Goal: Navigation & Orientation: Find specific page/section

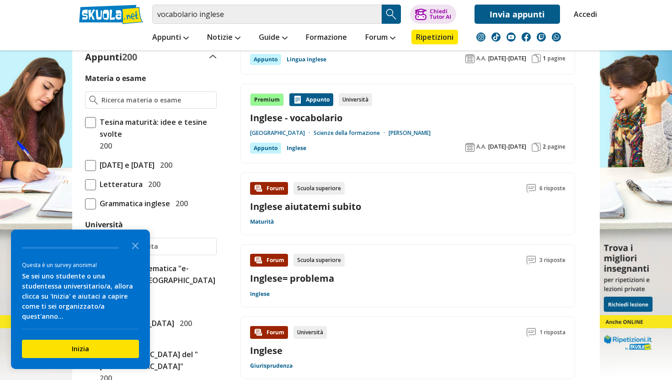
scroll to position [238, 0]
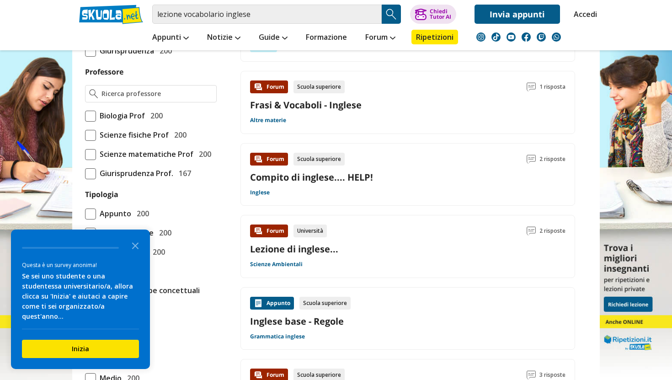
scroll to position [724, 0]
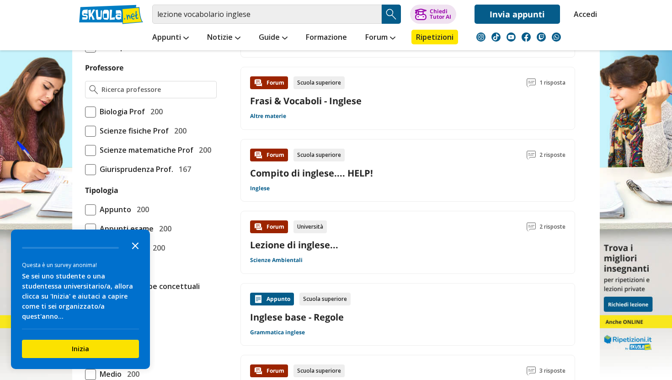
click at [134, 249] on polygon "Close the survey" at bounding box center [135, 245] width 7 height 7
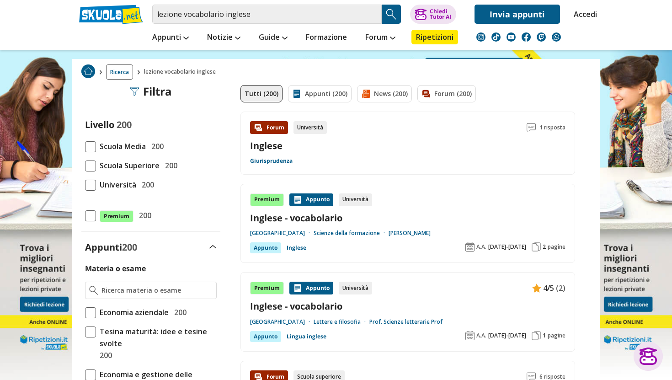
scroll to position [0, 0]
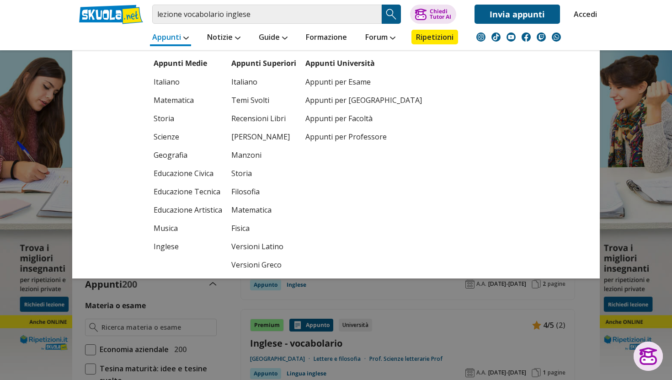
click at [186, 37] on link "Appunti" at bounding box center [170, 38] width 41 height 16
